Goal: Task Accomplishment & Management: Manage account settings

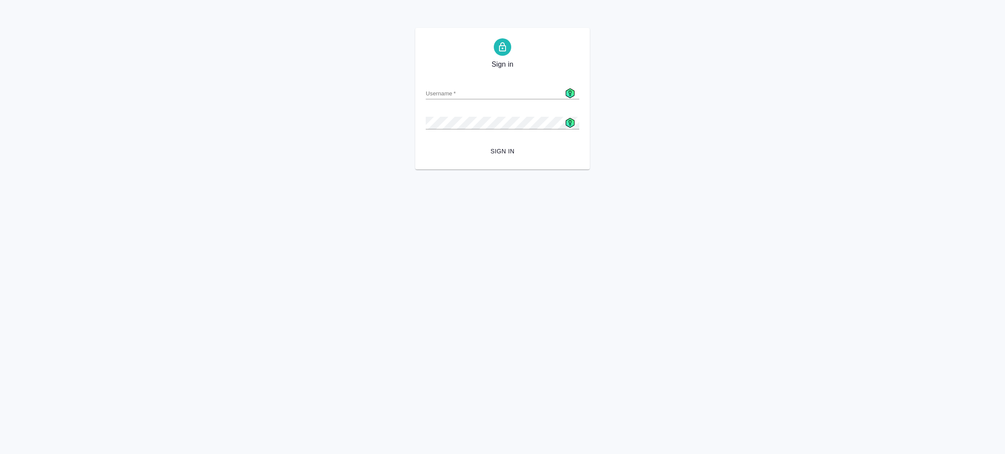
drag, startPoint x: 494, startPoint y: 86, endPoint x: 506, endPoint y: 85, distance: 12.7
click at [494, 86] on div "Username   *" at bounding box center [503, 89] width 154 height 19
click at [571, 91] on icon at bounding box center [570, 94] width 9 height 10
type input "a.zenkov@awatera.com"
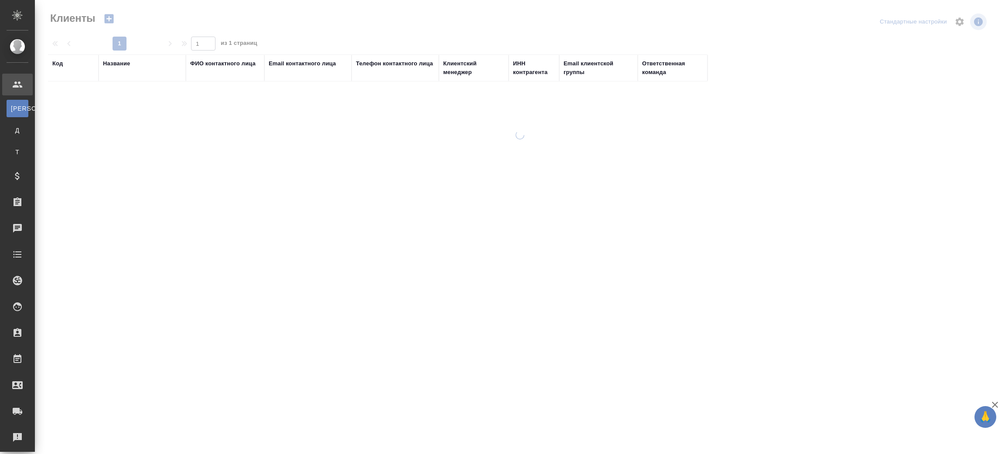
select select "RU"
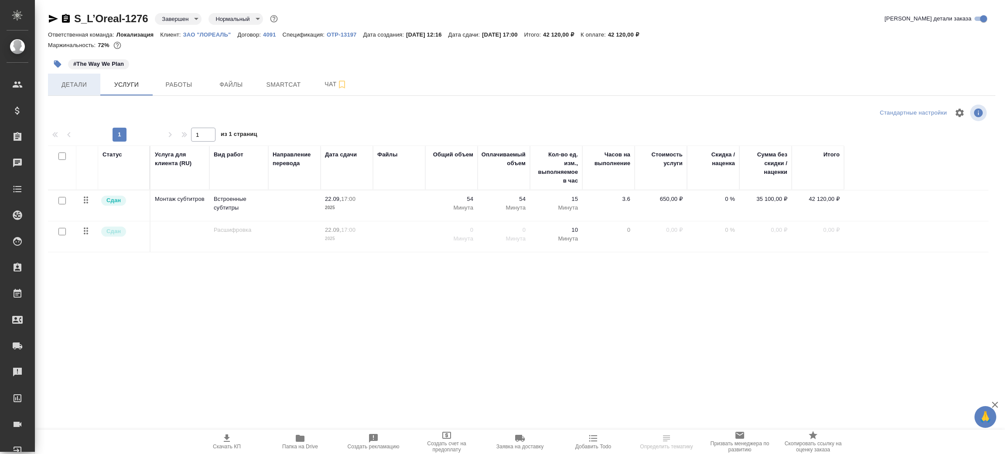
click at [72, 89] on span "Детали" at bounding box center [74, 84] width 42 height 11
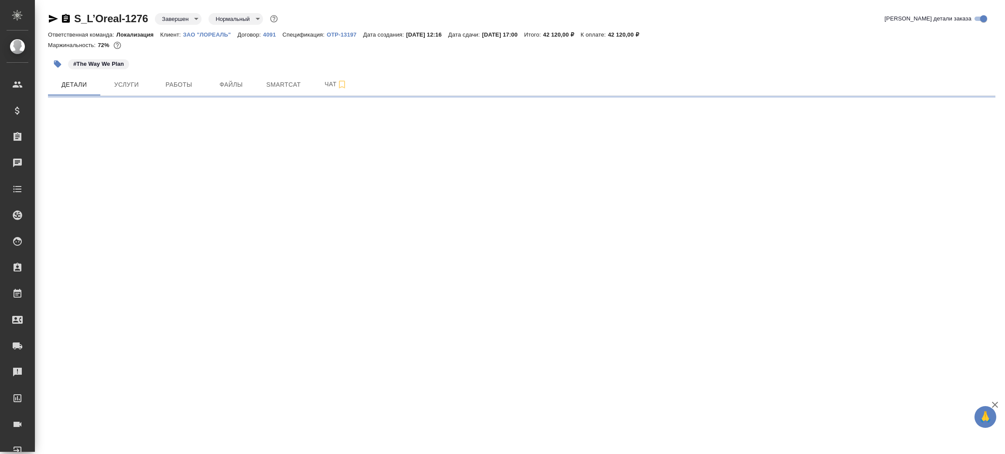
select select "RU"
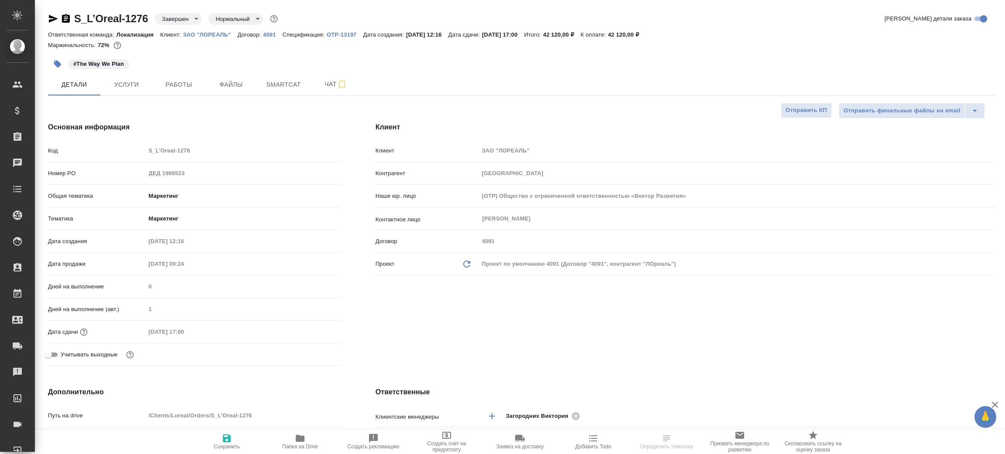
type textarea "x"
click at [69, 17] on icon "button" at bounding box center [66, 18] width 8 height 9
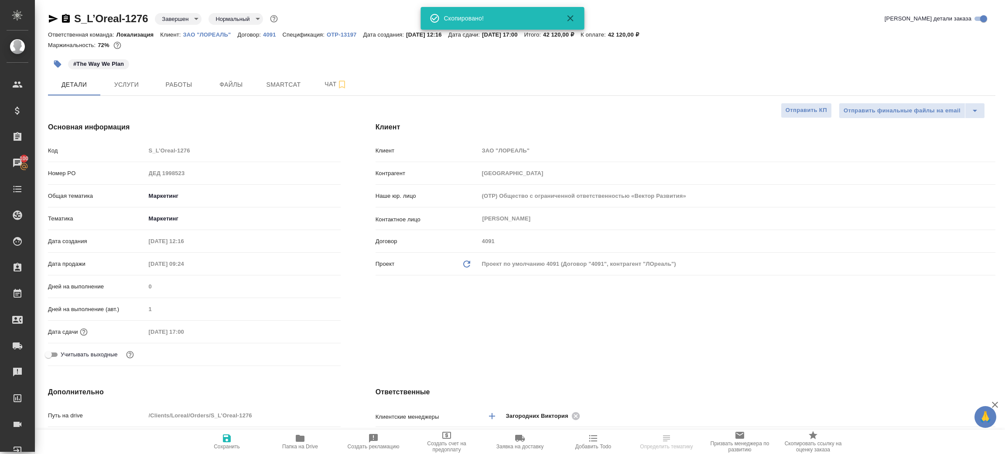
select select "RU"
type textarea "x"
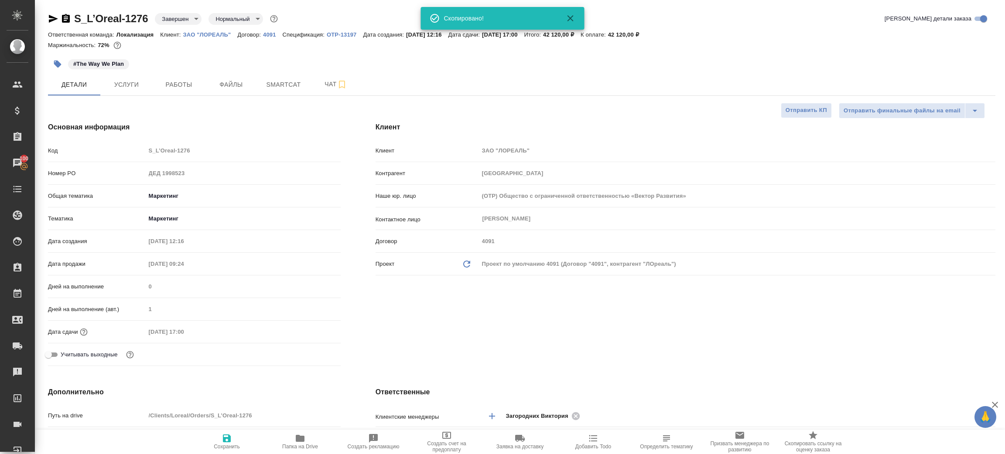
type textarea "x"
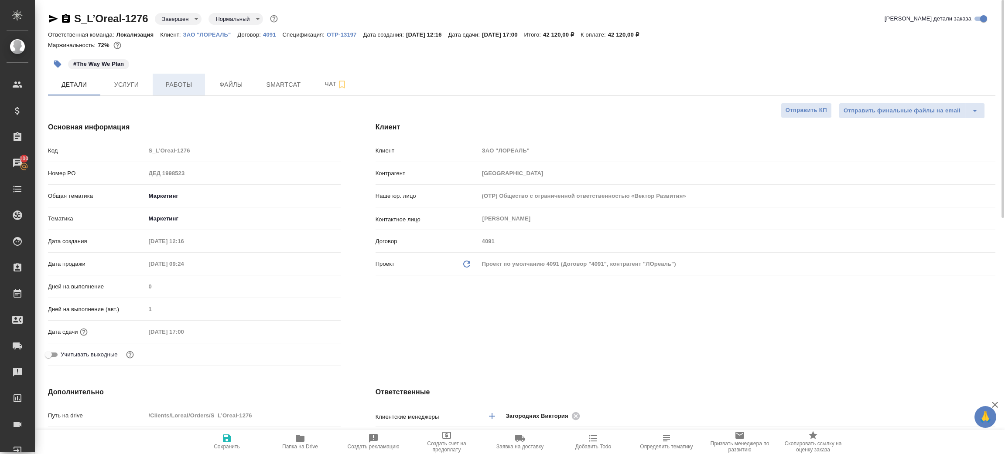
click at [168, 80] on span "Работы" at bounding box center [179, 84] width 42 height 11
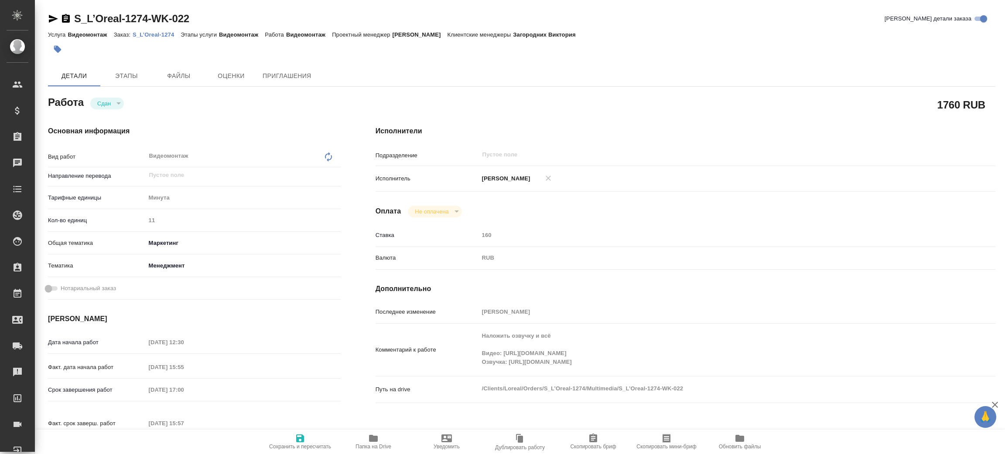
type textarea "x"
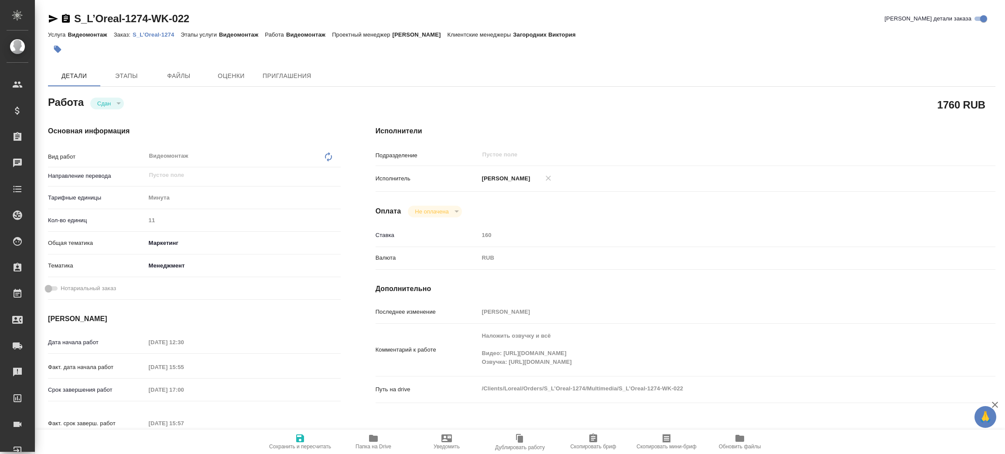
type textarea "x"
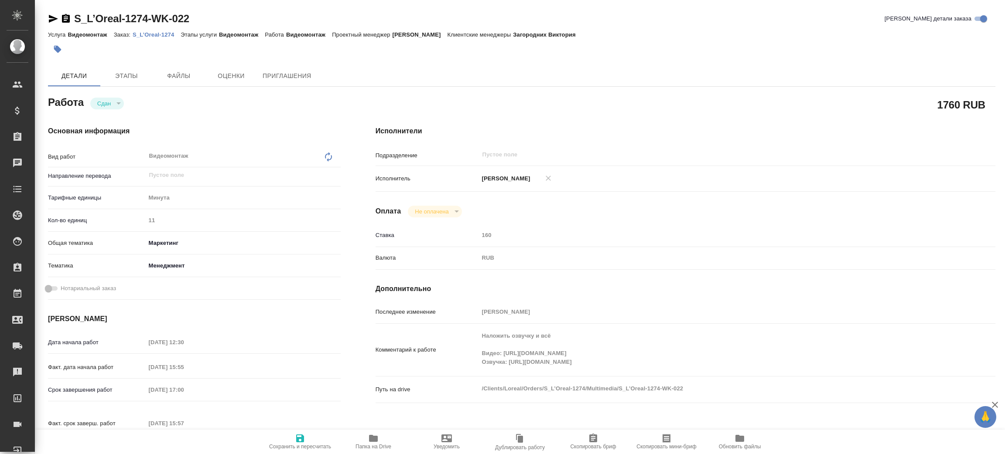
type textarea "x"
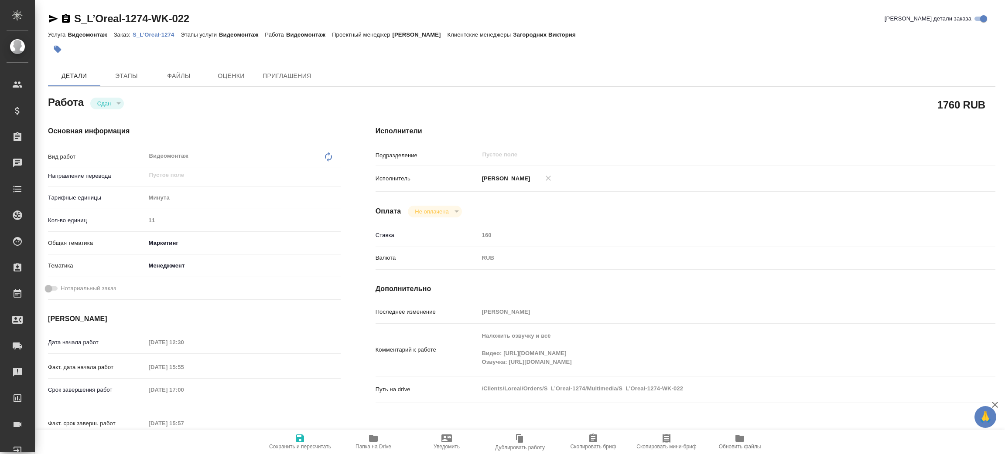
type textarea "x"
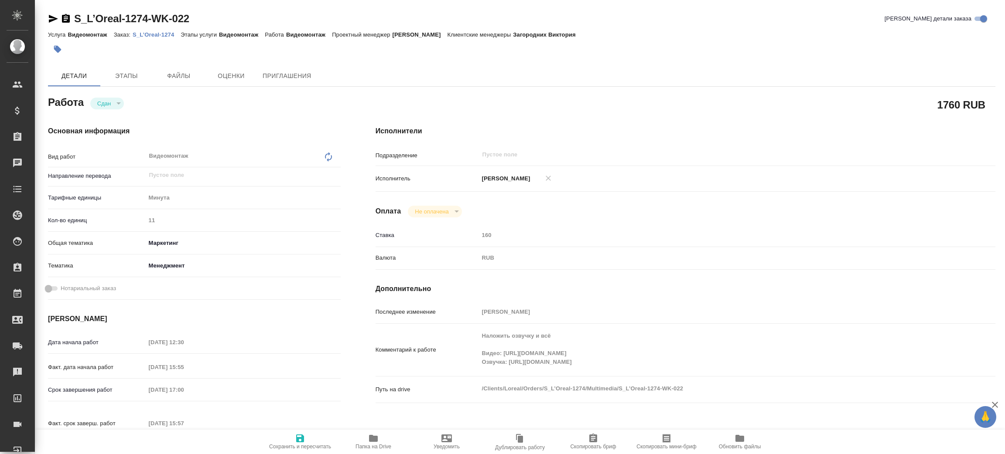
click at [153, 37] on p "S_L’Oreal-1274" at bounding box center [157, 34] width 48 height 7
type textarea "x"
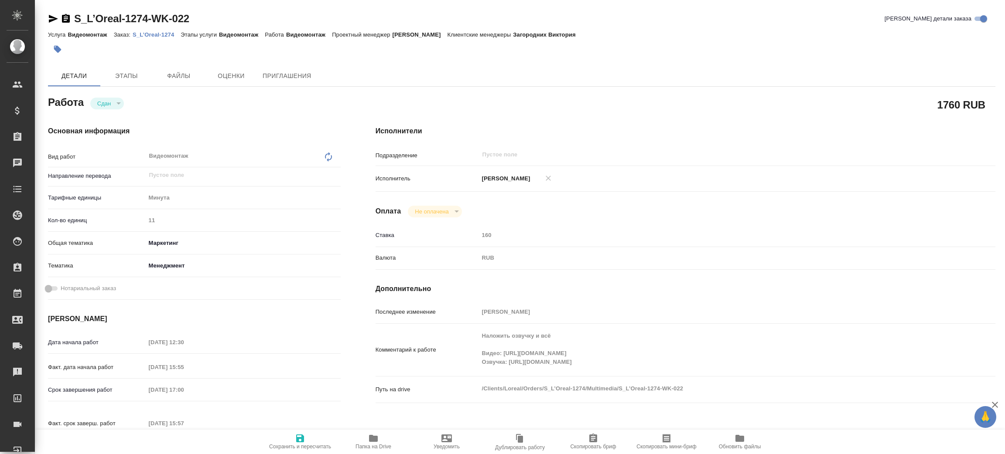
type textarea "x"
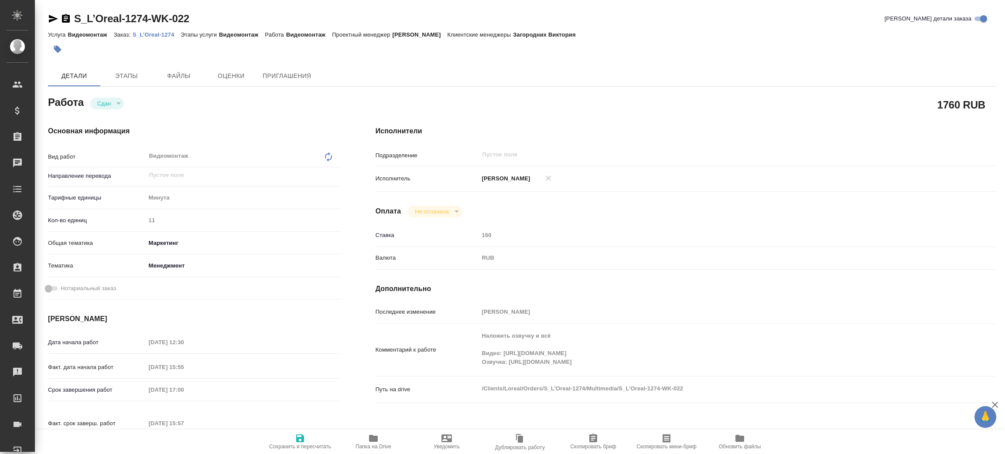
type textarea "x"
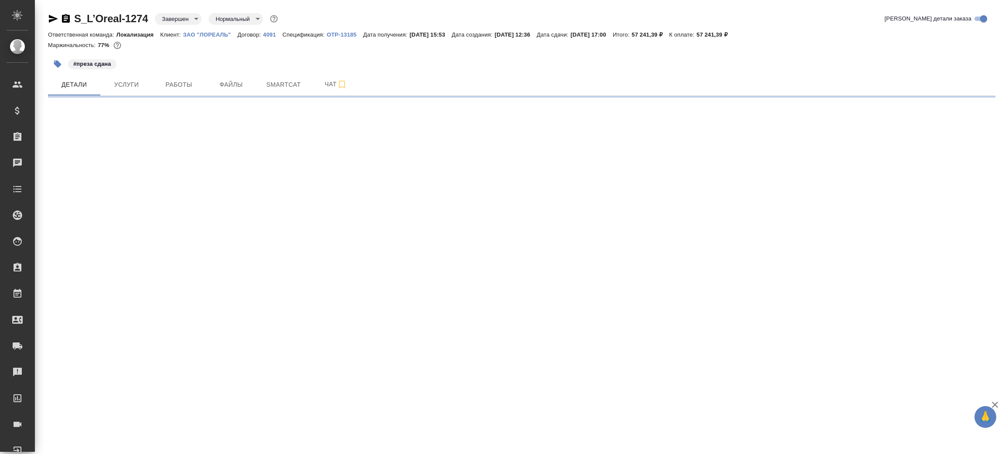
select select "RU"
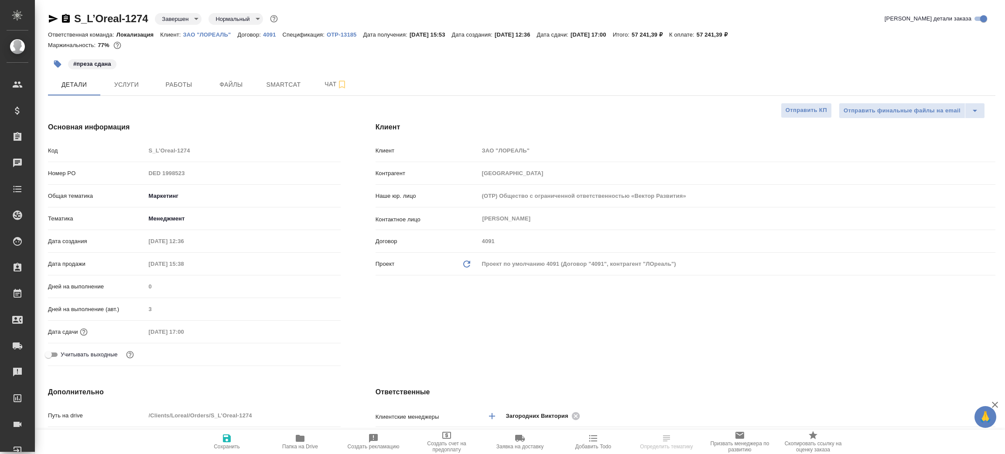
type textarea "x"
click at [66, 20] on icon "button" at bounding box center [66, 18] width 8 height 9
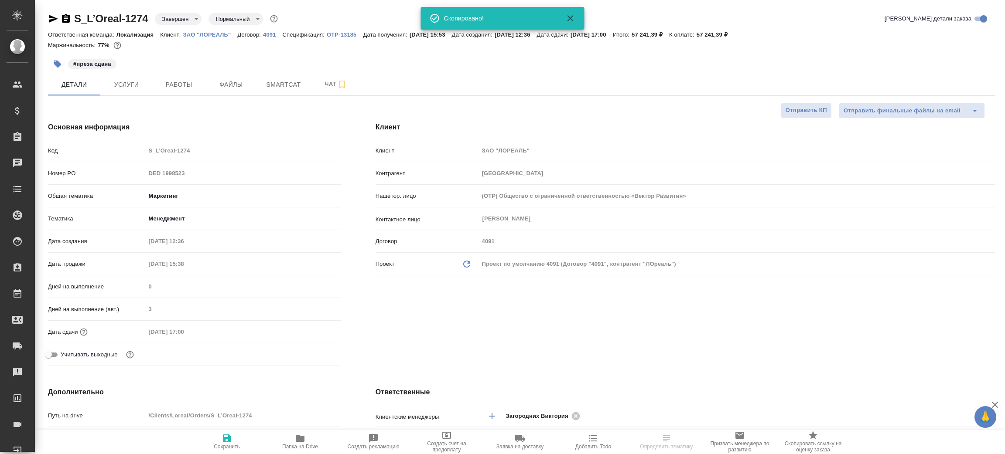
type textarea "x"
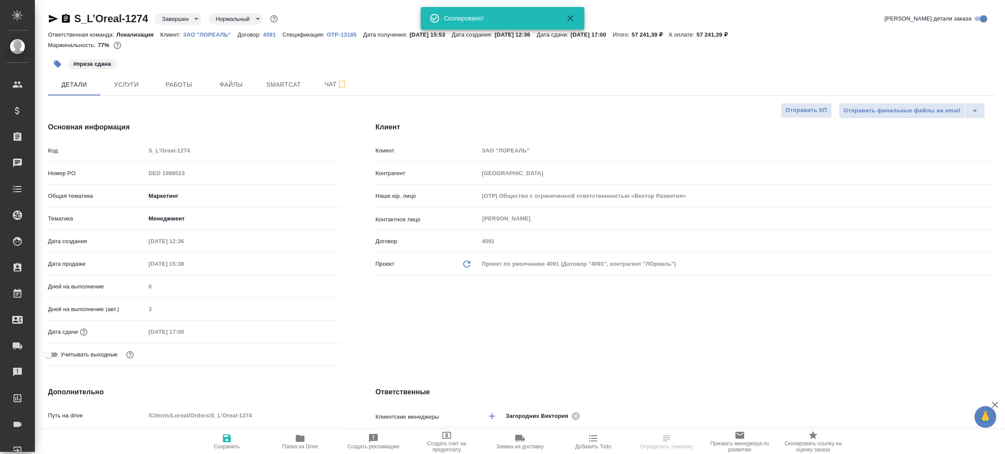
type textarea "x"
select select "RU"
type textarea "x"
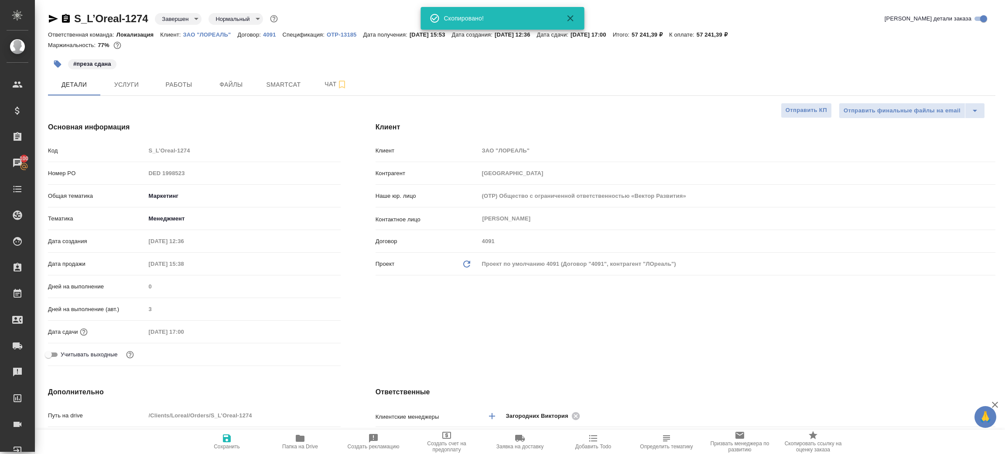
type textarea "x"
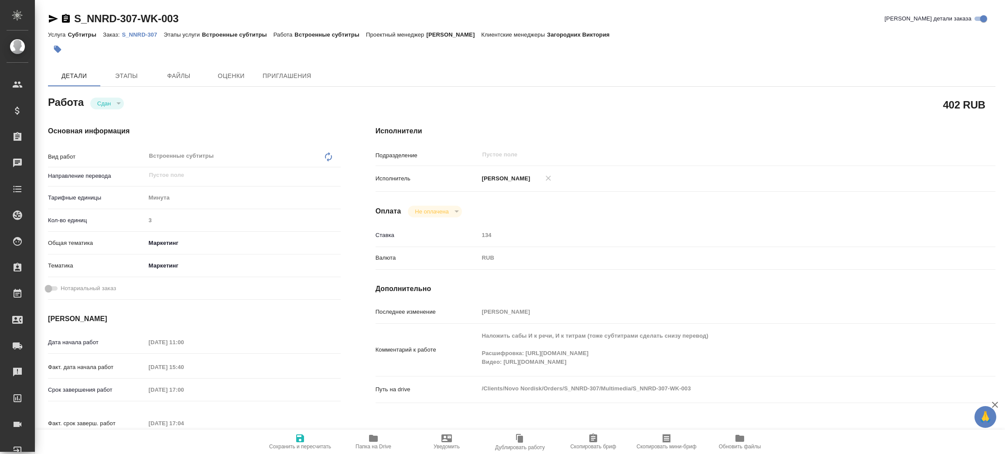
type textarea "x"
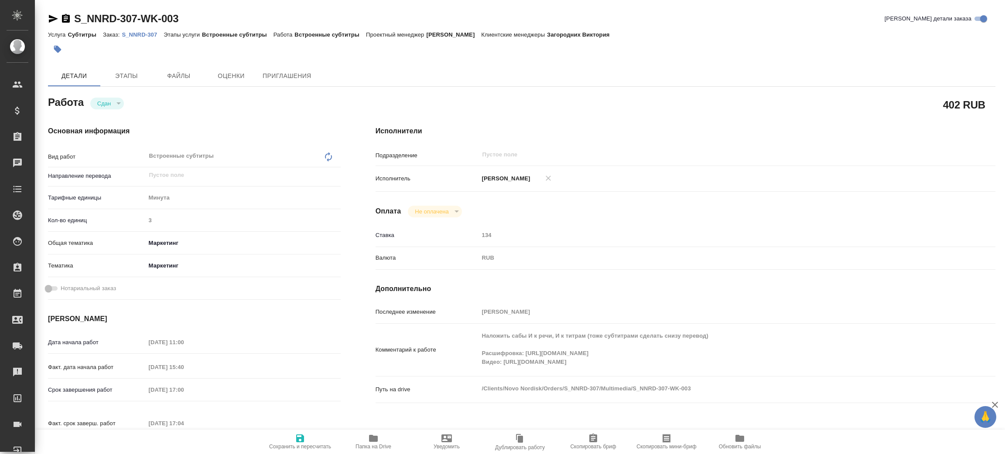
type textarea "x"
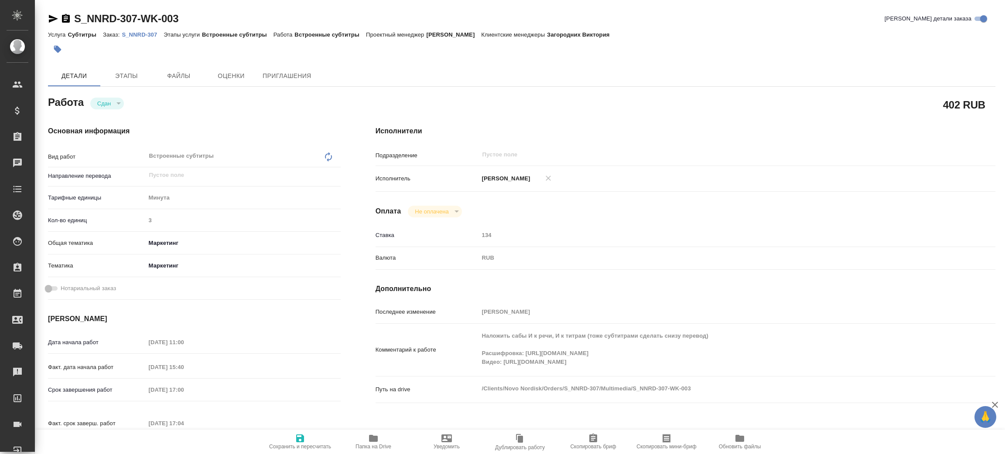
type textarea "x"
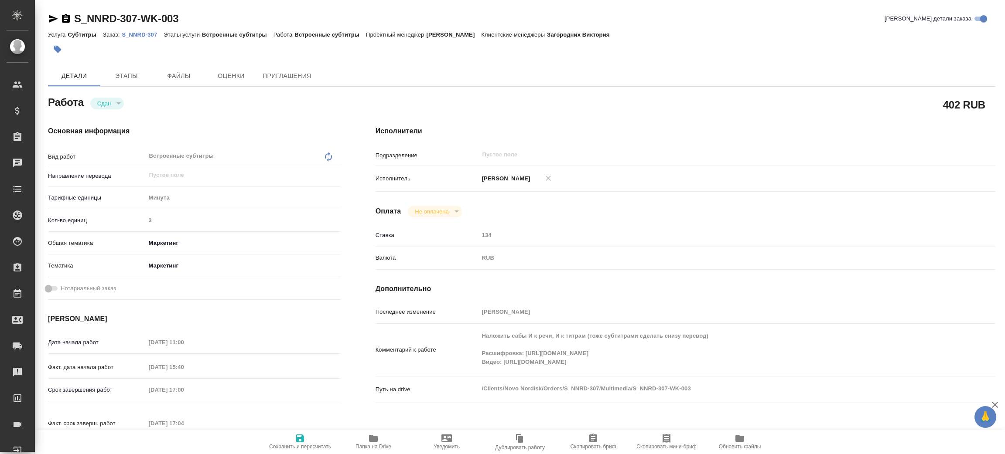
click at [147, 33] on p "S_NNRD-307" at bounding box center [143, 34] width 42 height 7
type textarea "x"
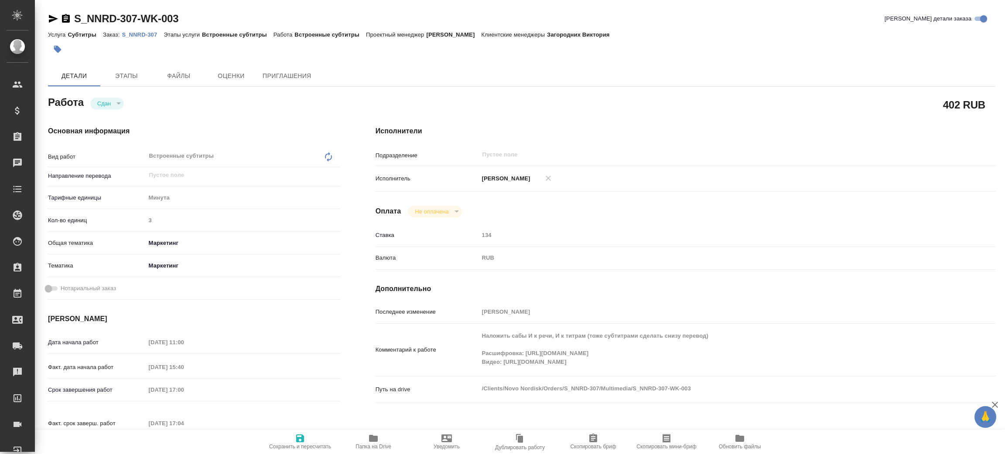
type textarea "x"
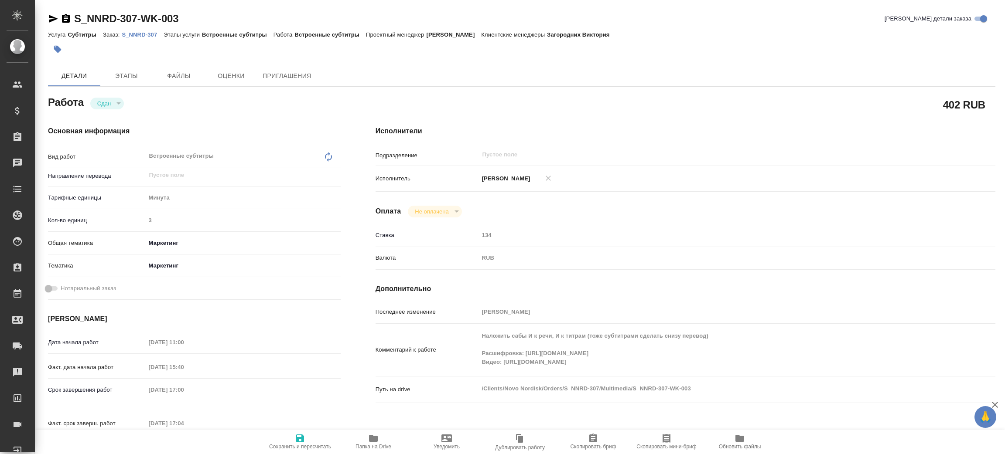
type textarea "x"
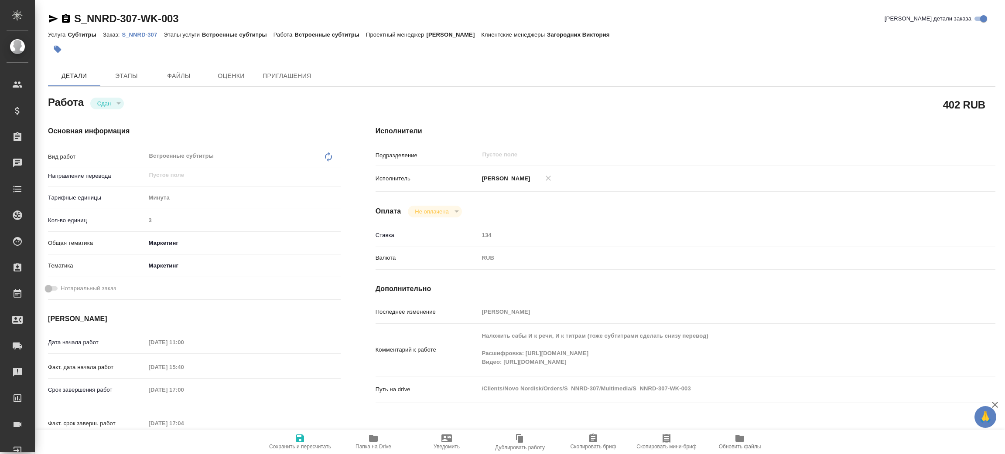
type textarea "x"
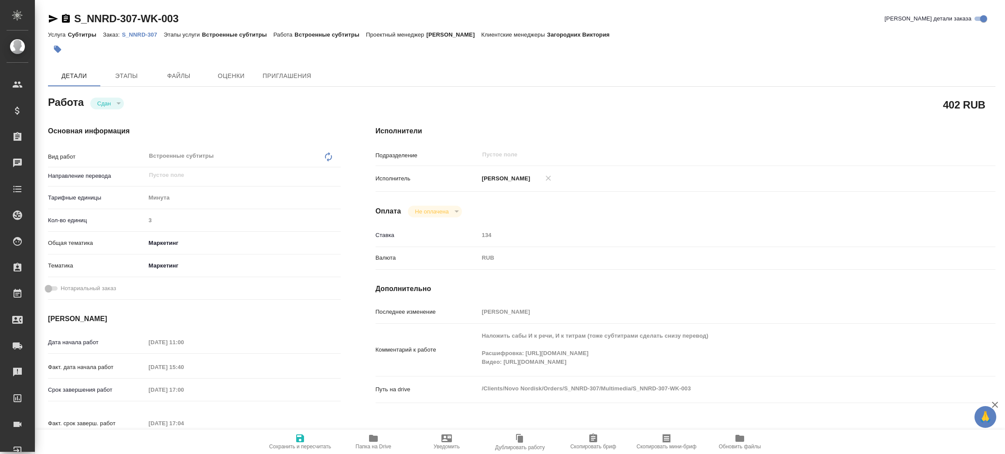
type textarea "x"
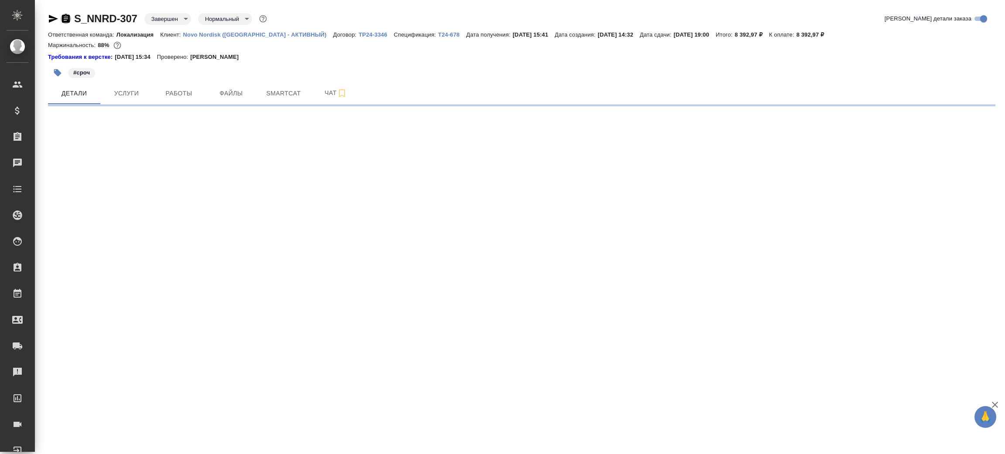
click at [67, 20] on icon "button" at bounding box center [66, 18] width 8 height 9
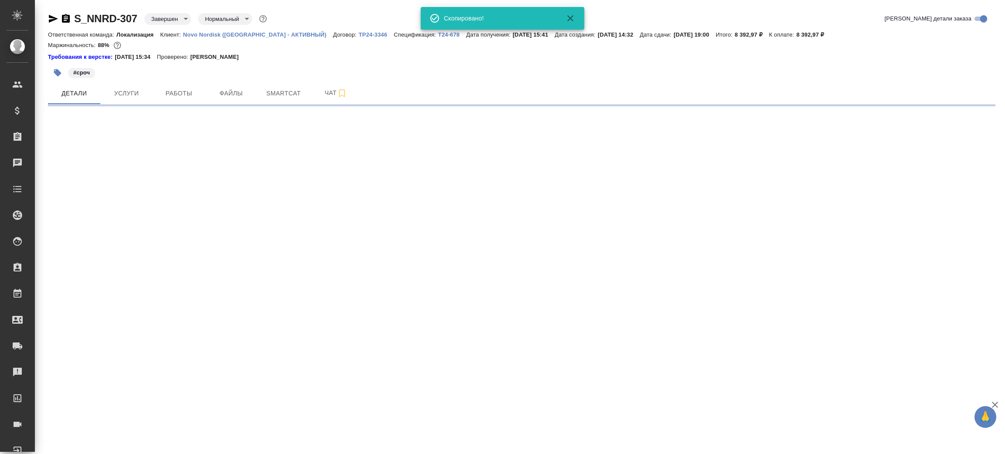
select select "RU"
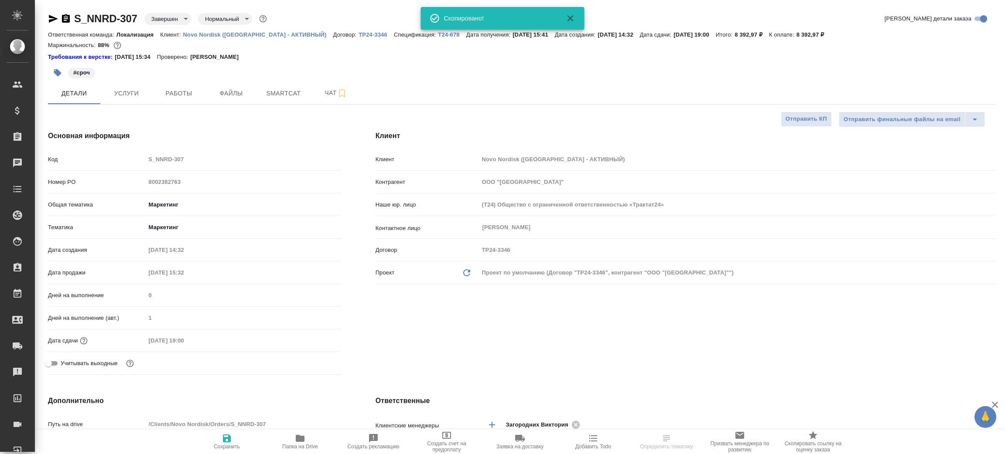
type textarea "x"
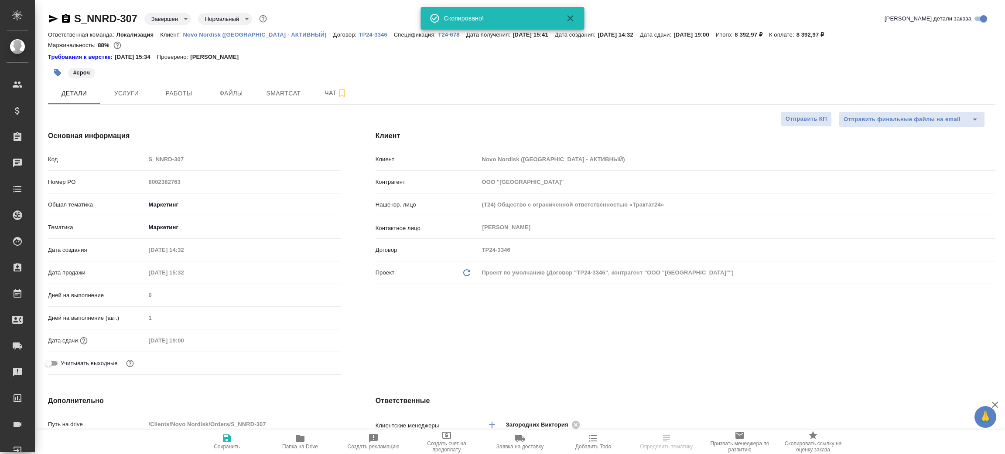
type textarea "x"
select select "RU"
type textarea "x"
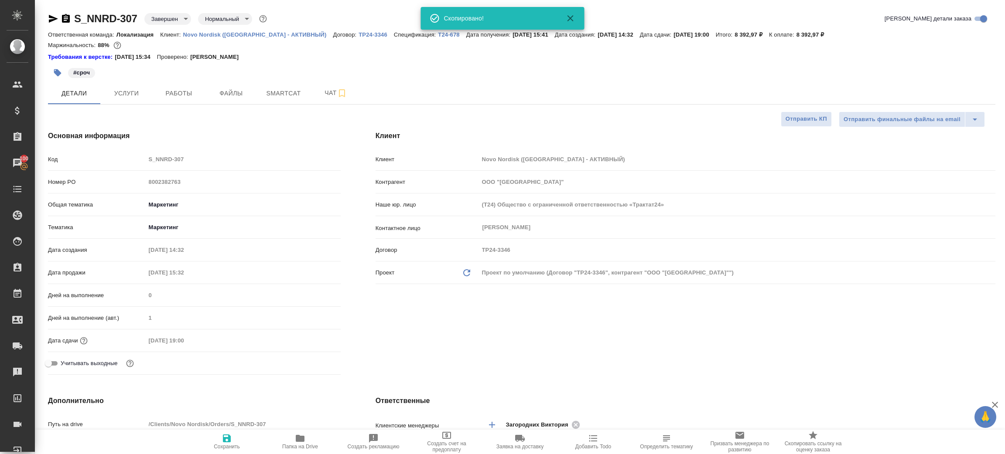
type textarea "x"
